Goal: Task Accomplishment & Management: Manage account settings

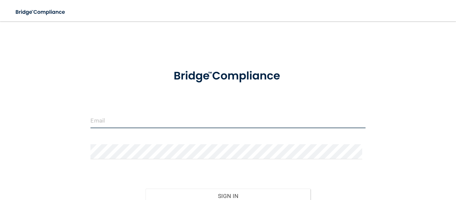
click at [122, 126] on input "email" at bounding box center [227, 120] width 275 height 15
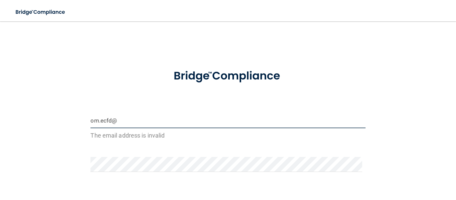
type input "[EMAIL_ADDRESS][DOMAIN_NAME]"
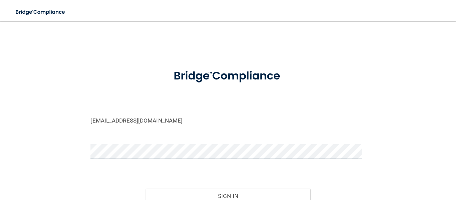
click at [145, 189] on button "Sign In" at bounding box center [227, 196] width 165 height 15
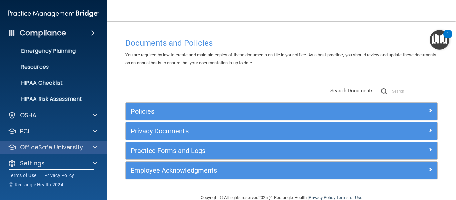
scroll to position [77, 0]
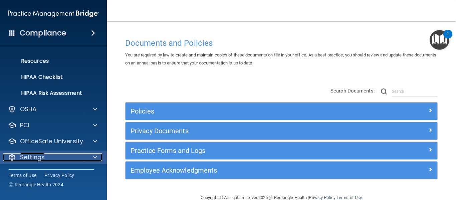
click at [47, 161] on div "Settings" at bounding box center [44, 157] width 83 height 8
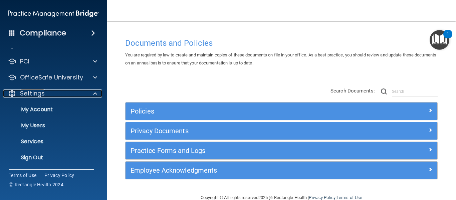
scroll to position [141, 0]
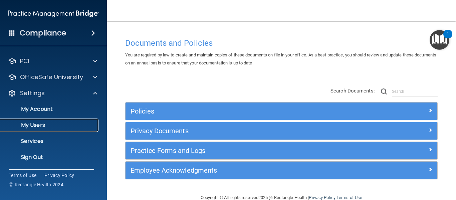
click at [39, 122] on p "My Users" at bounding box center [49, 125] width 91 height 7
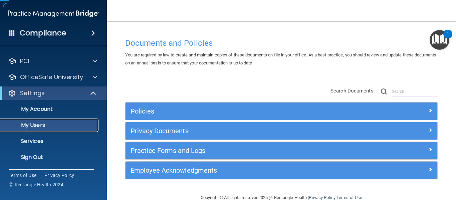
scroll to position [29, 0]
select select "20"
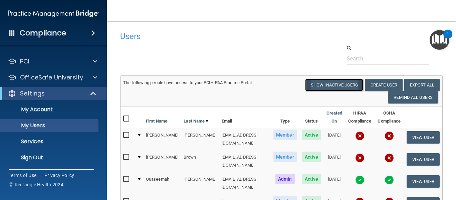
click at [328, 80] on button "Show Inactive Users" at bounding box center [334, 85] width 58 height 12
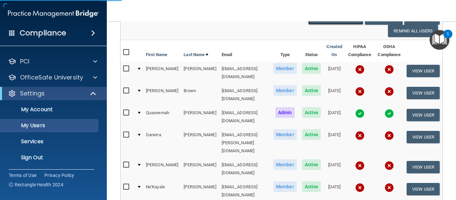
scroll to position [67, 0]
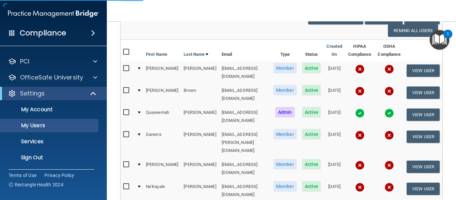
select select "20"
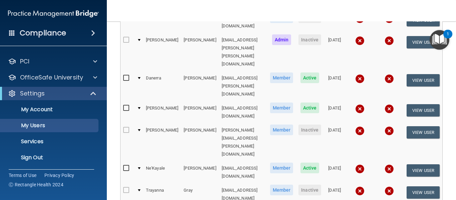
scroll to position [367, 0]
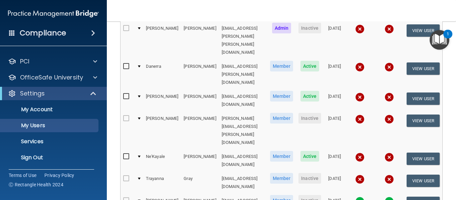
select select "20"
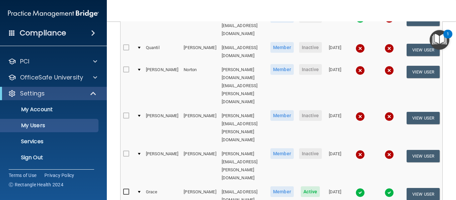
scroll to position [200, 0]
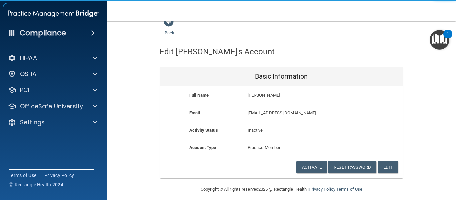
scroll to position [17, 0]
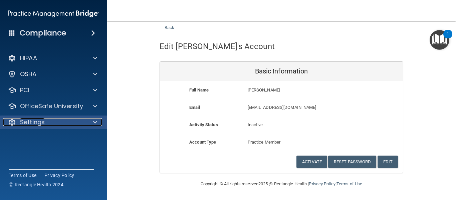
click at [92, 123] on div at bounding box center [94, 122] width 17 height 8
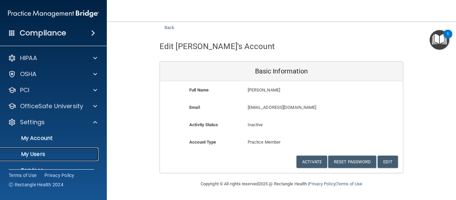
click at [76, 153] on p "My Users" at bounding box center [49, 154] width 91 height 7
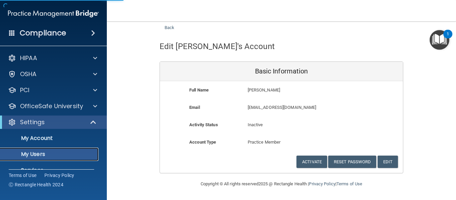
select select "20"
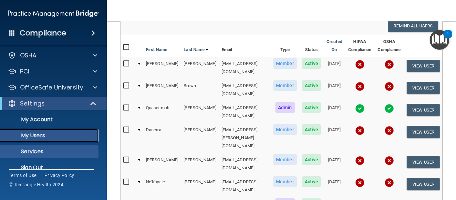
scroll to position [29, 0]
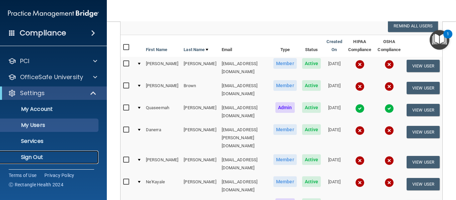
click at [34, 157] on p "Sign Out" at bounding box center [49, 157] width 91 height 7
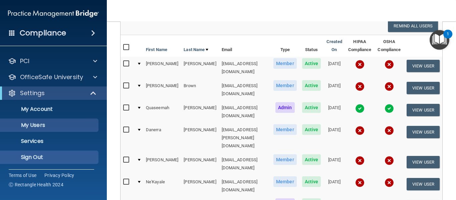
scroll to position [51, 0]
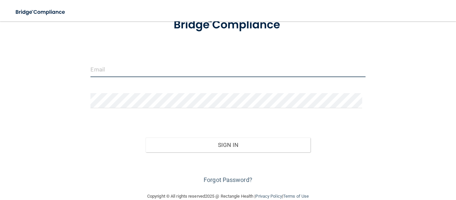
click at [150, 62] on input "email" at bounding box center [227, 69] width 275 height 15
type input "[EMAIL_ADDRESS][DOMAIN_NAME]"
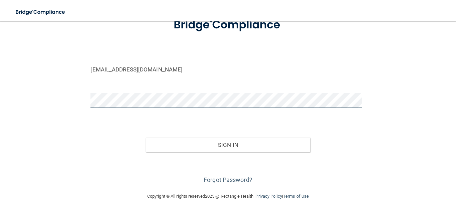
click at [145, 137] on button "Sign In" at bounding box center [227, 144] width 165 height 15
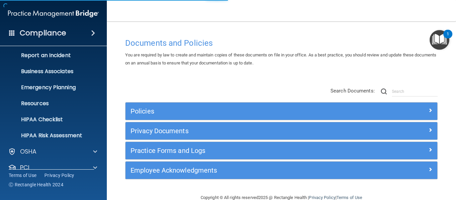
scroll to position [77, 0]
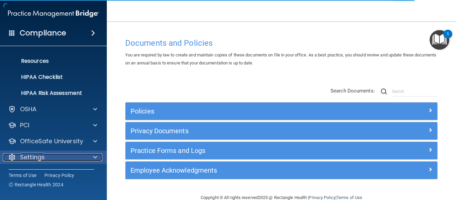
click at [53, 153] on div "Settings" at bounding box center [44, 157] width 83 height 8
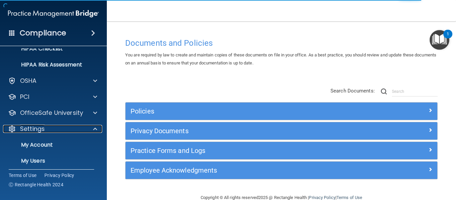
scroll to position [141, 0]
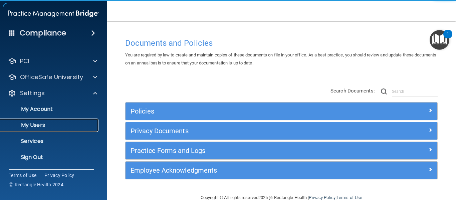
click at [40, 125] on p "My Users" at bounding box center [49, 125] width 91 height 7
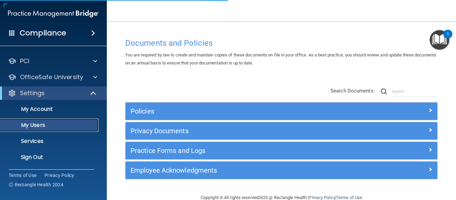
scroll to position [29, 0]
select select "20"
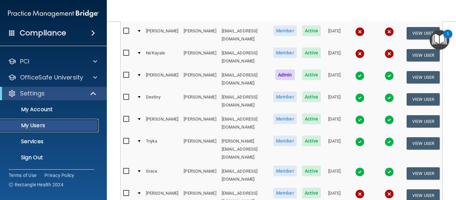
scroll to position [0, 0]
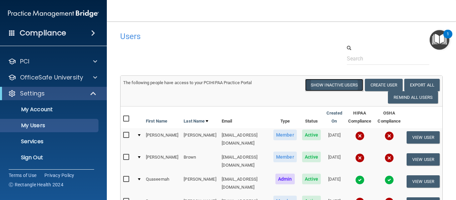
click at [321, 81] on button "Show Inactive Users" at bounding box center [334, 85] width 58 height 12
click at [363, 59] on input "text" at bounding box center [388, 58] width 82 height 12
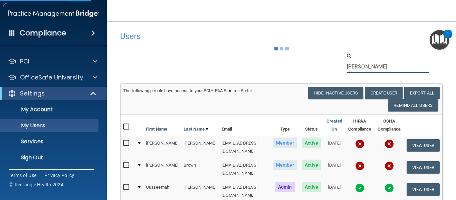
type input "kayd"
select select "20"
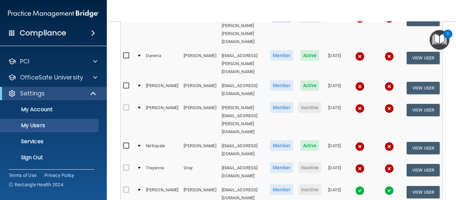
scroll to position [378, 0]
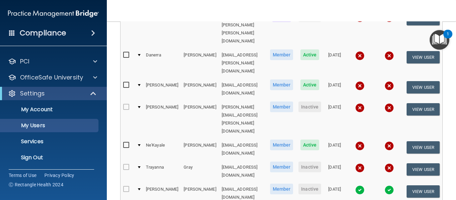
select select "20"
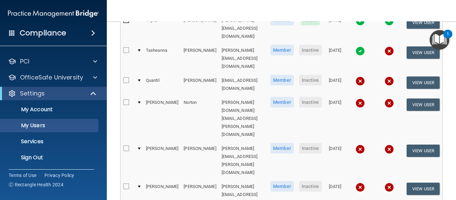
scroll to position [200, 0]
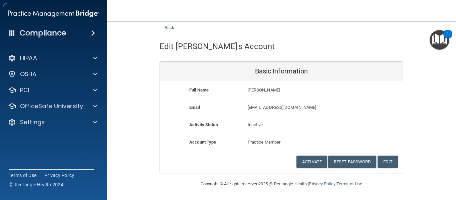
scroll to position [17, 0]
click at [312, 162] on button "Activate" at bounding box center [311, 162] width 31 height 12
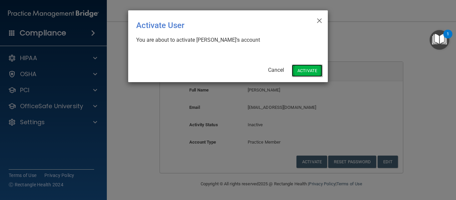
click at [308, 71] on button "Activate" at bounding box center [307, 70] width 31 height 12
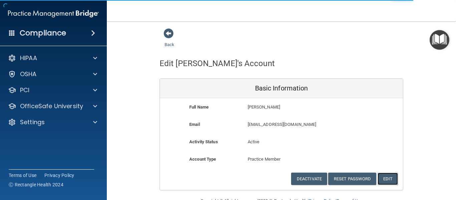
click at [386, 181] on button "Edit" at bounding box center [387, 179] width 20 height 12
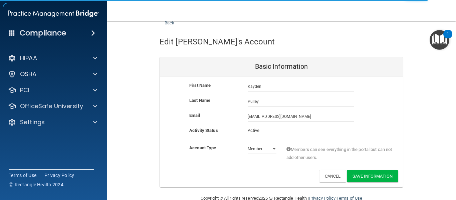
scroll to position [36, 0]
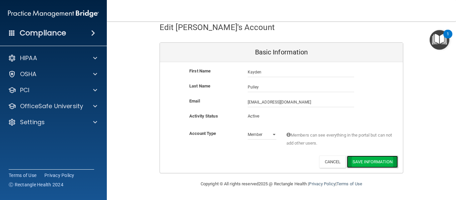
click at [378, 164] on button "Save Information" at bounding box center [372, 162] width 51 height 12
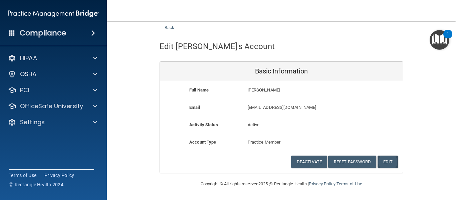
scroll to position [17, 0]
click at [166, 27] on link "Back" at bounding box center [170, 23] width 10 height 13
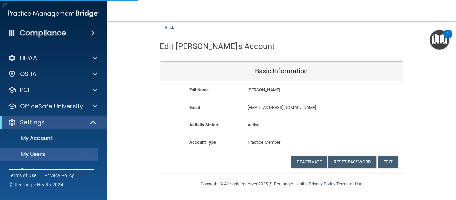
select select "20"
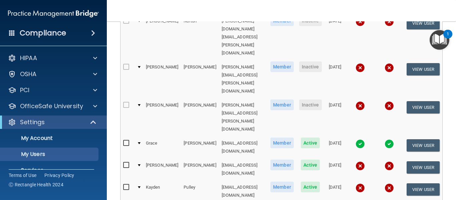
scroll to position [182, 0]
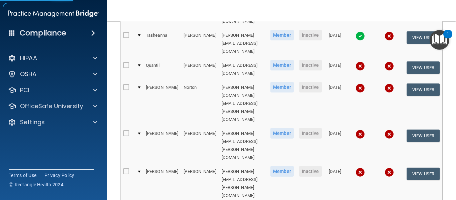
scroll to position [17, 0]
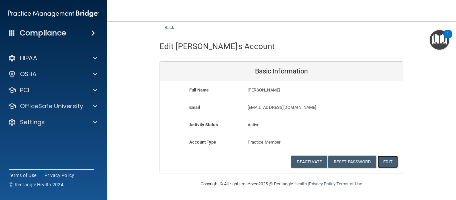
click at [383, 162] on button "Edit" at bounding box center [387, 162] width 20 height 12
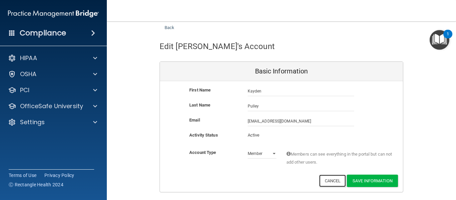
click at [335, 179] on button "Cancel" at bounding box center [332, 181] width 27 height 12
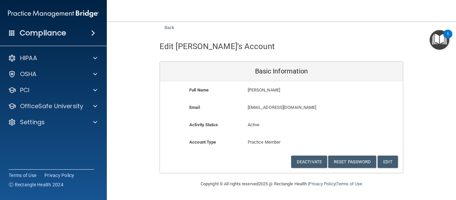
click at [436, 37] on img "Open Resource Center, 1 new notification" at bounding box center [439, 40] width 20 height 20
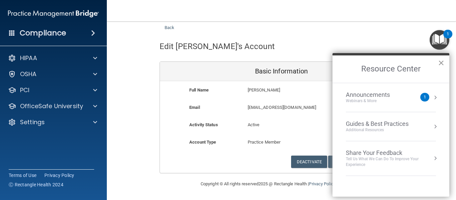
click at [443, 66] on button "×" at bounding box center [441, 62] width 6 height 11
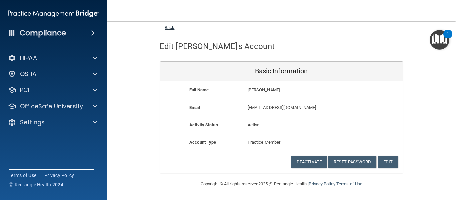
click at [166, 25] on link "Back" at bounding box center [170, 23] width 10 height 13
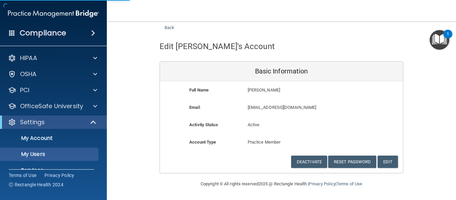
select select "20"
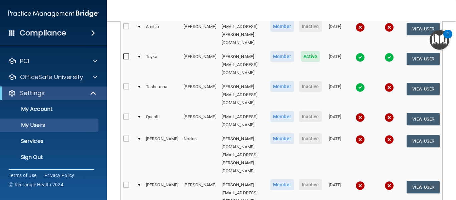
scroll to position [115, 0]
